Goal: Transaction & Acquisition: Obtain resource

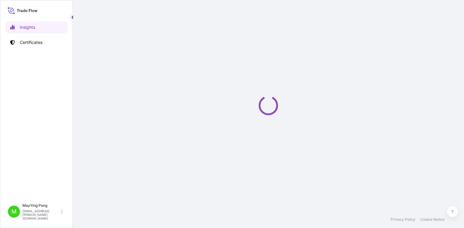
select select "2025"
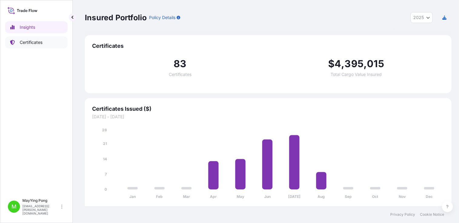
click at [29, 40] on p "Certificates" at bounding box center [31, 42] width 23 height 6
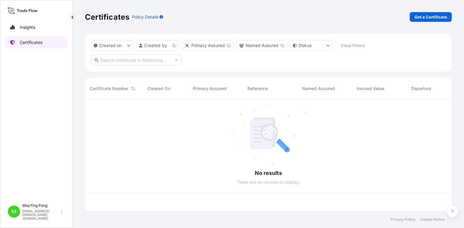
scroll to position [110, 362]
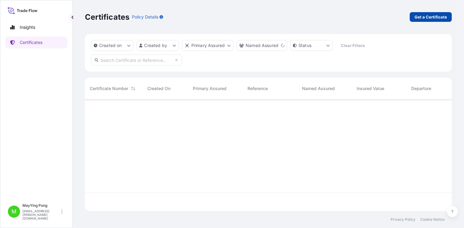
click at [429, 19] on p "Get a Certificate" at bounding box center [430, 17] width 32 height 6
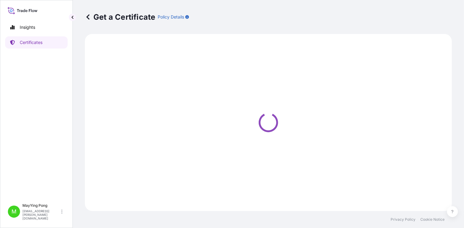
select select "Ocean Vessel"
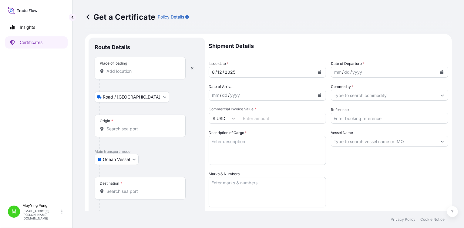
click at [118, 71] on input "Place of loading" at bounding box center [142, 71] width 72 height 6
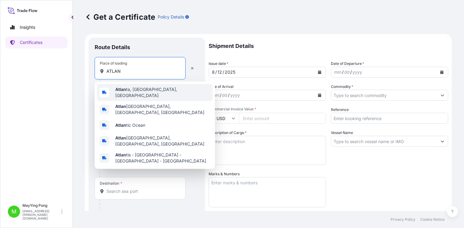
click at [127, 93] on span "Atlan ta, [GEOGRAPHIC_DATA], [GEOGRAPHIC_DATA]" at bounding box center [162, 92] width 95 height 12
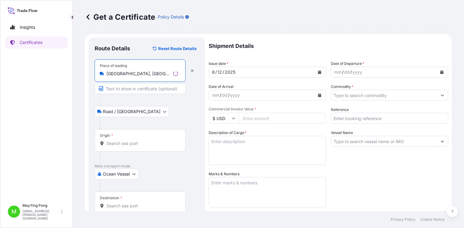
type input "[GEOGRAPHIC_DATA], [GEOGRAPHIC_DATA], [GEOGRAPHIC_DATA]"
click at [129, 172] on body "0 options available. 5 options available. Insights Certificates M MayYing Pong …" at bounding box center [232, 114] width 464 height 228
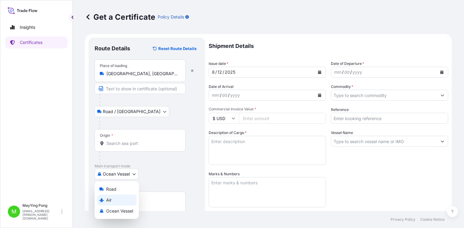
click at [123, 199] on div "Air" at bounding box center [116, 200] width 39 height 11
select select "Air"
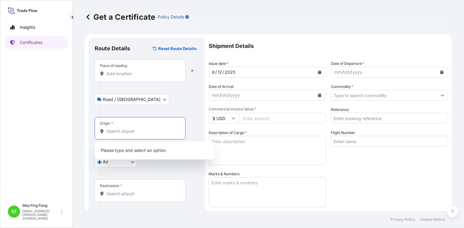
drag, startPoint x: 127, startPoint y: 128, endPoint x: 125, endPoint y: 125, distance: 3.5
click at [126, 128] on input "Origin *" at bounding box center [142, 131] width 72 height 6
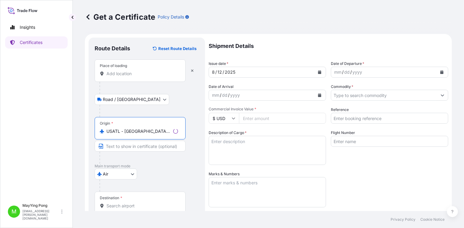
type input "USATL - [GEOGRAPHIC_DATA], [GEOGRAPHIC_DATA]"
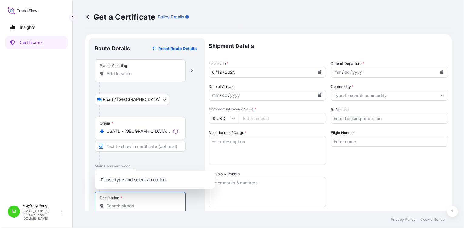
click at [125, 203] on input "Destination *" at bounding box center [142, 206] width 72 height 6
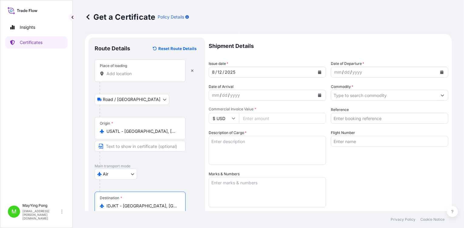
click at [114, 205] on input "IDJKT - [GEOGRAPHIC_DATA], [GEOGRAPHIC_DATA], [GEOGRAPHIC_DATA]" at bounding box center [142, 206] width 72 height 6
click at [166, 203] on input "IDJKT - [GEOGRAPHIC_DATA], [GEOGRAPHIC_DATA], [GEOGRAPHIC_DATA]" at bounding box center [142, 206] width 72 height 6
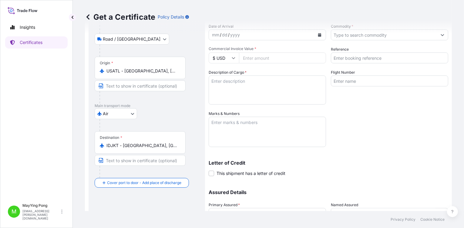
drag, startPoint x: 104, startPoint y: 142, endPoint x: 136, endPoint y: 146, distance: 32.4
click at [105, 143] on div "IDJKT - [GEOGRAPHIC_DATA], [GEOGRAPHIC_DATA], [GEOGRAPHIC_DATA]" at bounding box center [140, 145] width 81 height 6
click at [106, 143] on input "IDJKT - [GEOGRAPHIC_DATA], [GEOGRAPHIC_DATA], [GEOGRAPHIC_DATA]" at bounding box center [142, 145] width 72 height 6
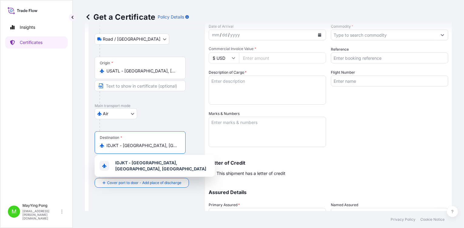
drag, startPoint x: 178, startPoint y: 144, endPoint x: 105, endPoint y: 137, distance: 73.1
click at [104, 143] on div "IDJKT - [GEOGRAPHIC_DATA], [GEOGRAPHIC_DATA], [GEOGRAPHIC_DATA]" at bounding box center [140, 145] width 81 height 6
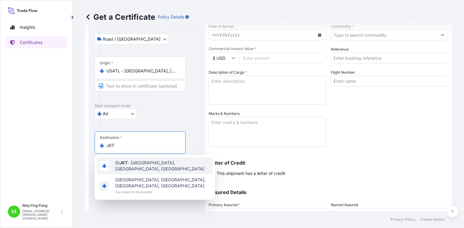
click at [158, 167] on span "ID JKT - [GEOGRAPHIC_DATA], [GEOGRAPHIC_DATA], [GEOGRAPHIC_DATA]" at bounding box center [162, 166] width 95 height 12
type input "IDJKT - [GEOGRAPHIC_DATA], [GEOGRAPHIC_DATA], [GEOGRAPHIC_DATA]"
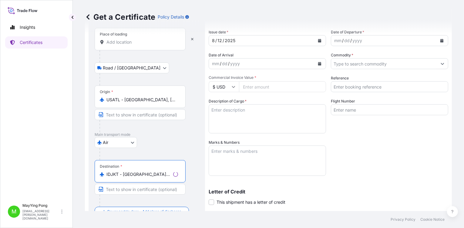
scroll to position [0, 0]
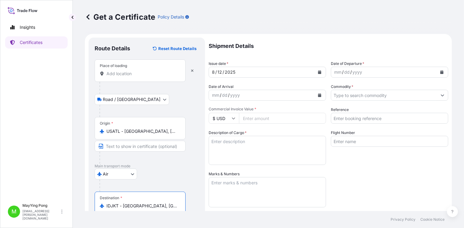
click at [318, 71] on icon "Calendar" at bounding box center [320, 72] width 4 height 4
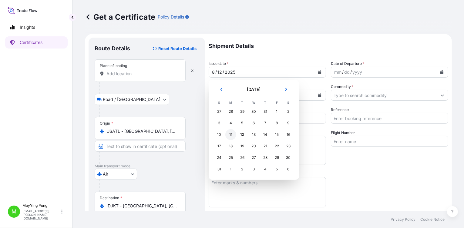
click at [232, 134] on div "11" at bounding box center [230, 134] width 11 height 11
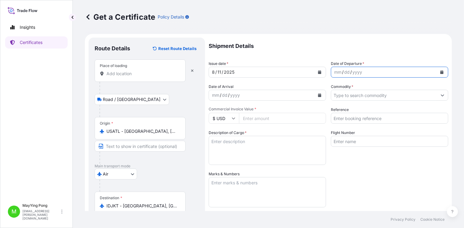
click at [440, 72] on icon "Calendar" at bounding box center [441, 72] width 3 height 4
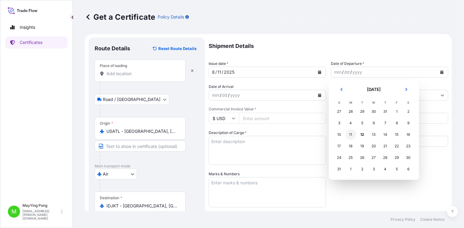
click at [349, 134] on div "11" at bounding box center [350, 134] width 11 height 11
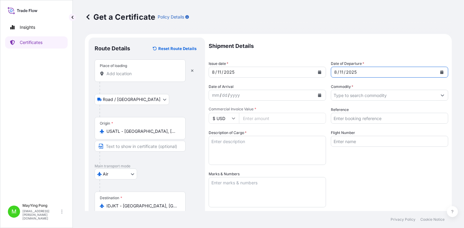
click at [215, 93] on div "mm" at bounding box center [215, 95] width 8 height 7
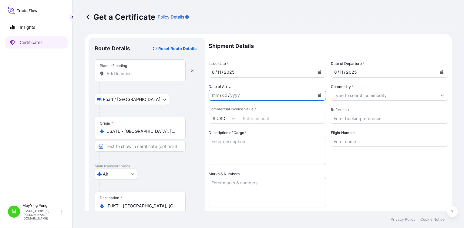
click at [318, 96] on icon "Calendar" at bounding box center [319, 95] width 3 height 4
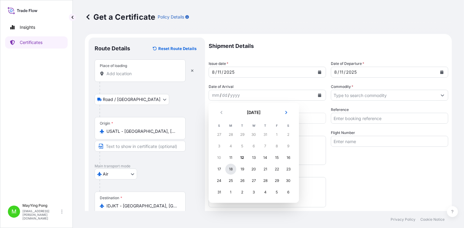
click at [231, 169] on div "18" at bounding box center [230, 169] width 11 height 11
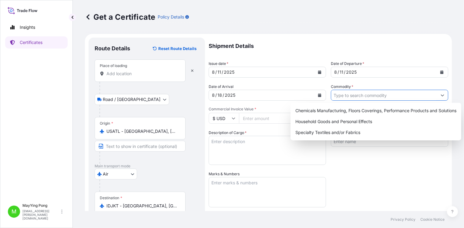
click at [352, 95] on input "Commodity *" at bounding box center [384, 95] width 106 height 11
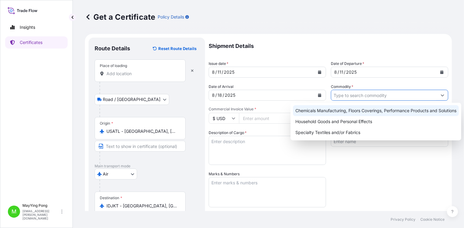
click at [343, 112] on div "Chemicals Manufacturing, Floors Coverings, Performance Products and Solutions" at bounding box center [376, 110] width 166 height 11
type input "Chemicals Manufacturing, Floors Coverings, Performance Products and Solutions"
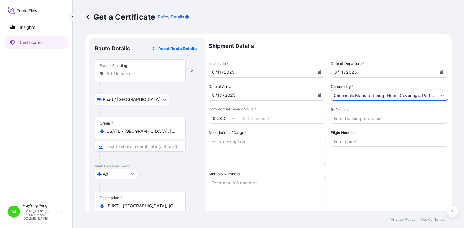
click at [226, 142] on textarea "Description of Cargo *" at bounding box center [267, 150] width 117 height 29
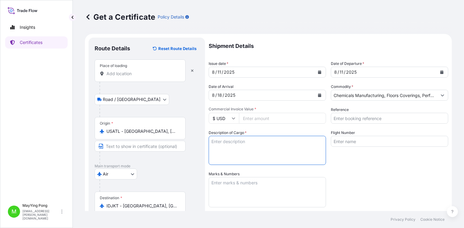
click at [216, 144] on textarea "Description of Cargo *" at bounding box center [267, 150] width 117 height 29
paste textarea "Material: LIQUITINT® BLUE BL LIQUITINT® RED PR LIQUITINT® YELLOW LP Customer HS…"
drag, startPoint x: 237, startPoint y: 158, endPoint x: 209, endPoint y: 143, distance: 31.7
click at [209, 143] on textarea "Material: LIQUITINT® BLUE BL LIQUITINT® RED PR LIQUITINT® YELLOW LP Customer HS…" at bounding box center [267, 150] width 117 height 29
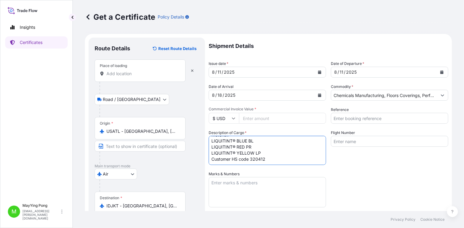
scroll to position [25, 0]
type textarea "Material: LIQUITINT® BLUE BL LIQUITINT® RED PR LIQUITINT® YELLOW LP Customer HS…"
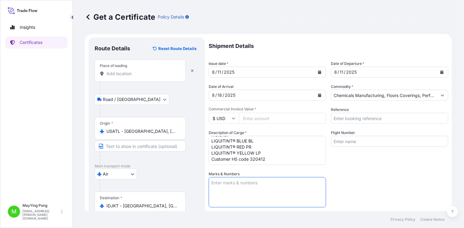
click at [227, 187] on textarea "Marks & Numbers" at bounding box center [267, 192] width 117 height 30
paste textarea "Shipping Marks : PT KEMIKO [GEOGRAPHIC_DATA] INDO-MKN04/25 MADE IN [GEOGRAPHIC_…"
type textarea "Shipping Marks : PT KEMIKO [GEOGRAPHIC_DATA] INDO-MKN04/25 MADE IN [GEOGRAPHIC_…"
click at [354, 118] on input "Reference" at bounding box center [389, 118] width 117 height 11
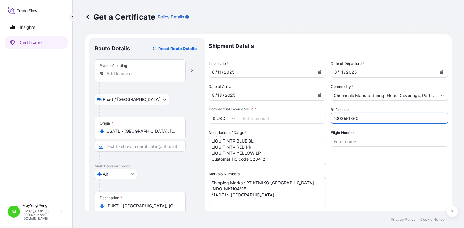
type input "1003551860"
click at [262, 117] on input "Commercial Invoice Value *" at bounding box center [282, 118] width 87 height 11
type input "19026.52"
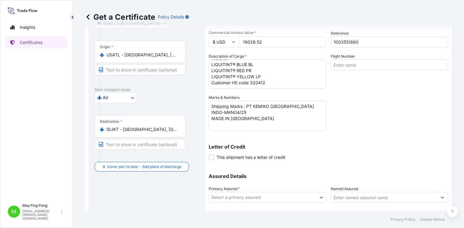
scroll to position [112, 0]
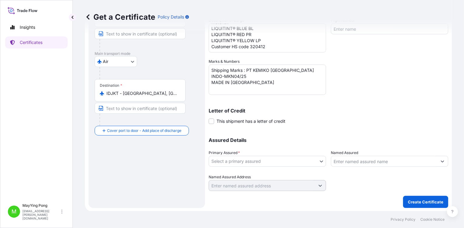
click at [316, 161] on body "Insights Certificates M MayYing Pong [EMAIL_ADDRESS][PERSON_NAME][DOMAIN_NAME] …" at bounding box center [232, 114] width 464 height 228
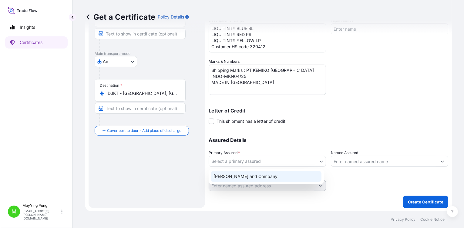
click at [275, 179] on div "[PERSON_NAME] and Company" at bounding box center [266, 176] width 110 height 11
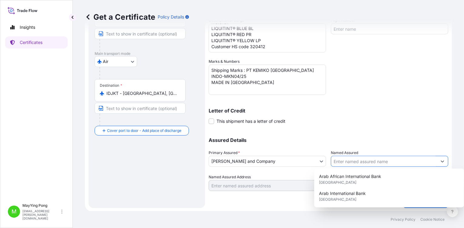
click at [349, 159] on input "Named Assured" at bounding box center [384, 161] width 106 height 11
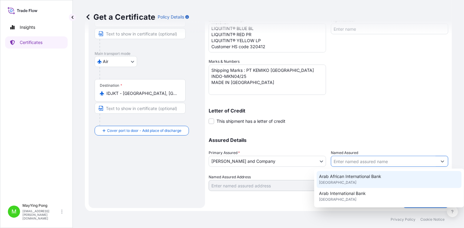
scroll to position [121, 0]
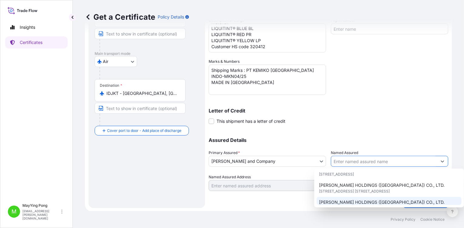
click at [369, 199] on span "[PERSON_NAME] HOLDINGS ([GEOGRAPHIC_DATA]) CO., LTD." at bounding box center [381, 202] width 125 height 6
type input "[PERSON_NAME] HOLDINGS ([GEOGRAPHIC_DATA]) CO., LTD."
type input "[STREET_ADDRESS] [STREET_ADDRESS],"
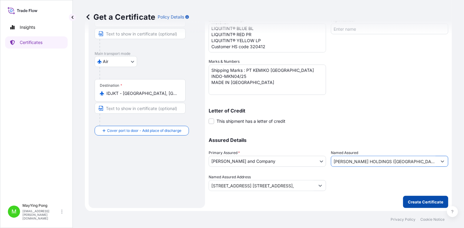
click at [414, 203] on p "Create Certificate" at bounding box center [425, 202] width 35 height 6
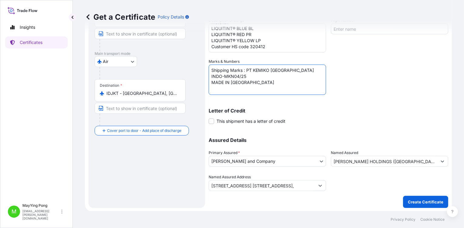
drag, startPoint x: 245, startPoint y: 69, endPoint x: 156, endPoint y: 61, distance: 89.2
click at [156, 61] on form "Route Details Reset Route Details Place of loading Please select a place of loa…" at bounding box center [268, 67] width 367 height 290
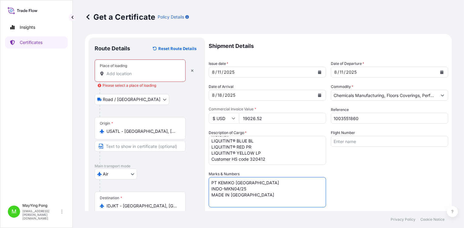
type textarea "PT KEMIKO [GEOGRAPHIC_DATA] INDO-MKN04/25 MADE IN [GEOGRAPHIC_DATA]"
click at [122, 66] on div "Place of loading" at bounding box center [113, 65] width 27 height 5
click at [122, 71] on input "Place of loading Please select a place of loading" at bounding box center [142, 74] width 72 height 6
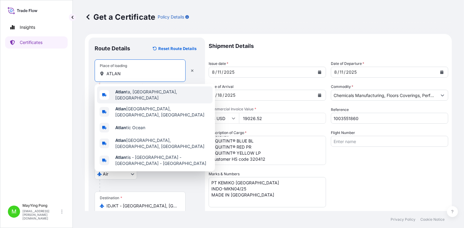
click at [140, 93] on span "Atlan ta, [GEOGRAPHIC_DATA], [GEOGRAPHIC_DATA]" at bounding box center [162, 95] width 95 height 12
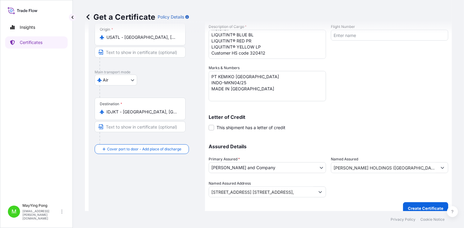
scroll to position [112, 0]
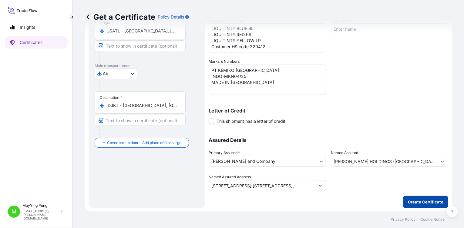
type input "[GEOGRAPHIC_DATA], [GEOGRAPHIC_DATA], [GEOGRAPHIC_DATA]"
click at [414, 199] on p "Create Certificate" at bounding box center [425, 202] width 35 height 6
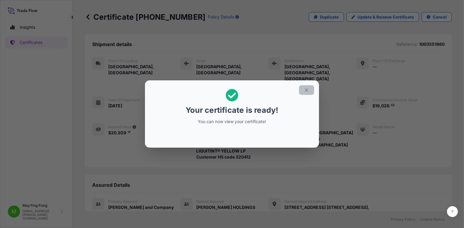
click at [307, 90] on icon "button" at bounding box center [306, 89] width 5 height 5
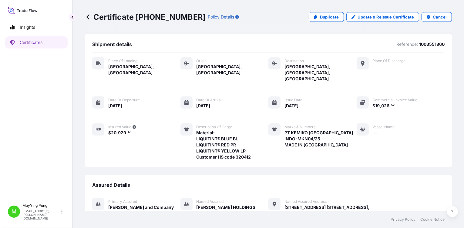
scroll to position [63, 0]
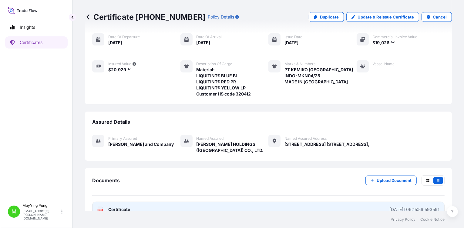
click at [98, 209] on rect at bounding box center [100, 210] width 5 height 2
